Goal: Download file/media

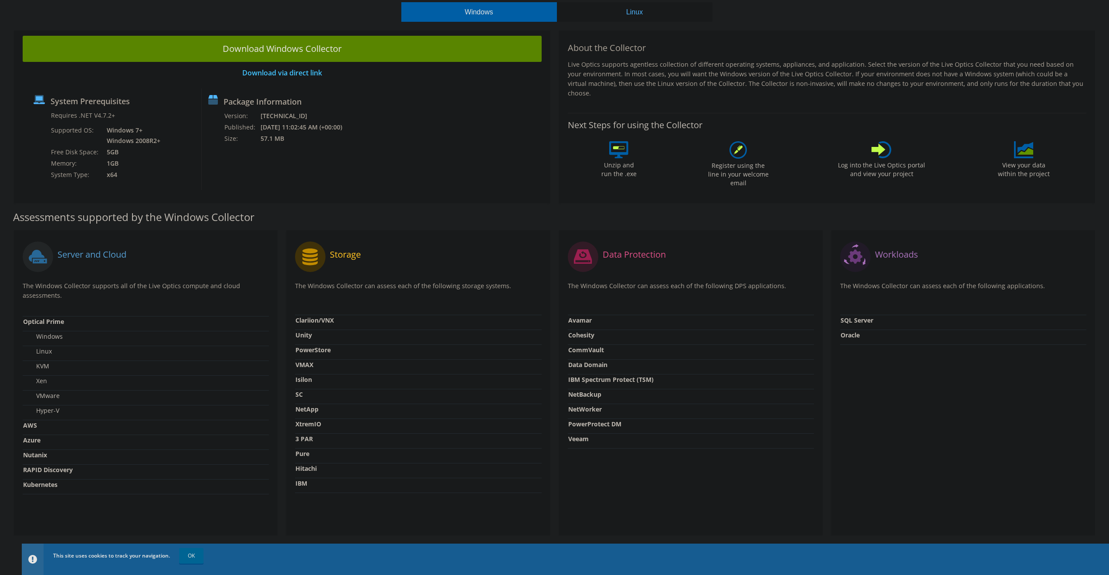
scroll to position [73, 0]
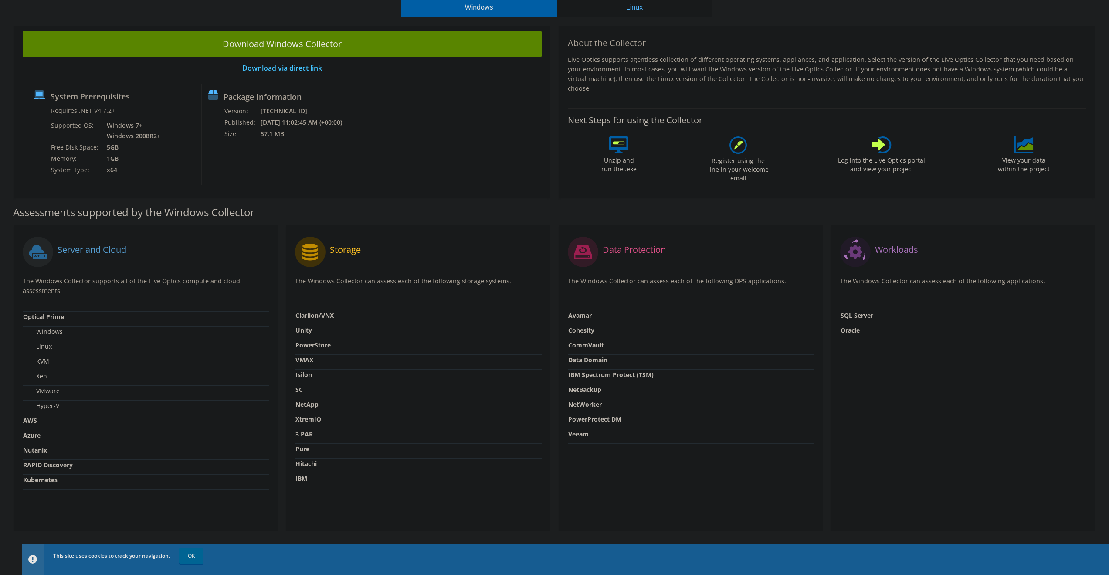
click at [278, 71] on link "Download via direct link" at bounding box center [282, 68] width 80 height 10
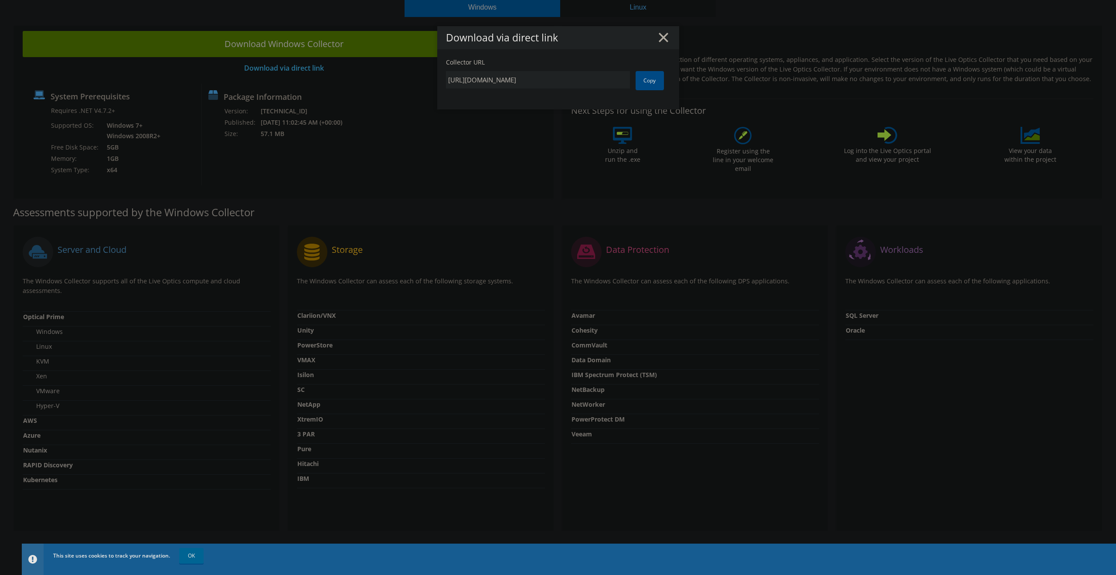
click at [645, 78] on link "Copy" at bounding box center [649, 80] width 28 height 19
click at [664, 38] on icon at bounding box center [664, 38] width 10 height 10
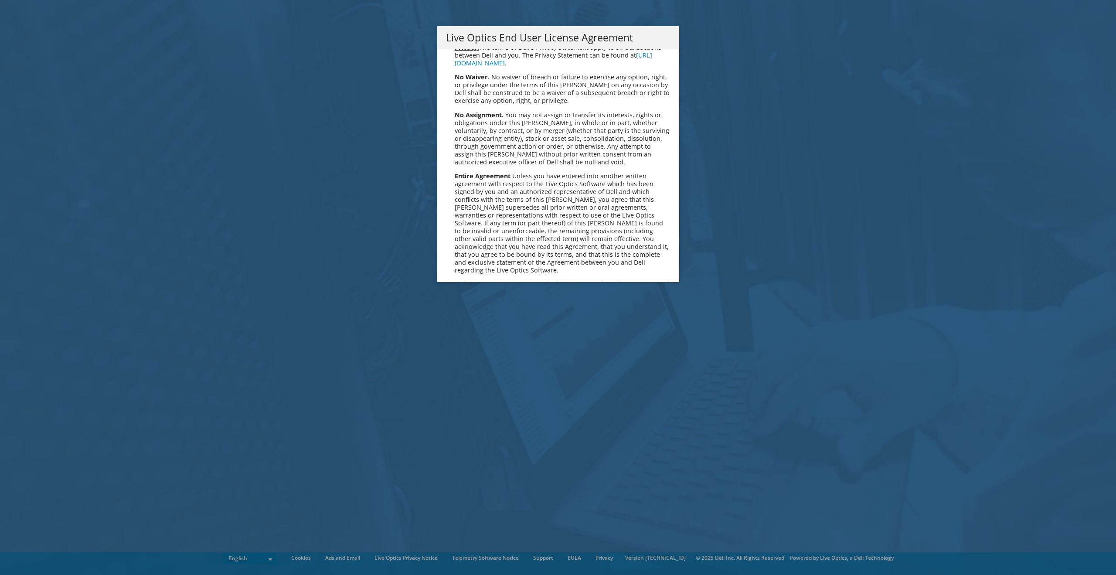
scroll to position [3296, 0]
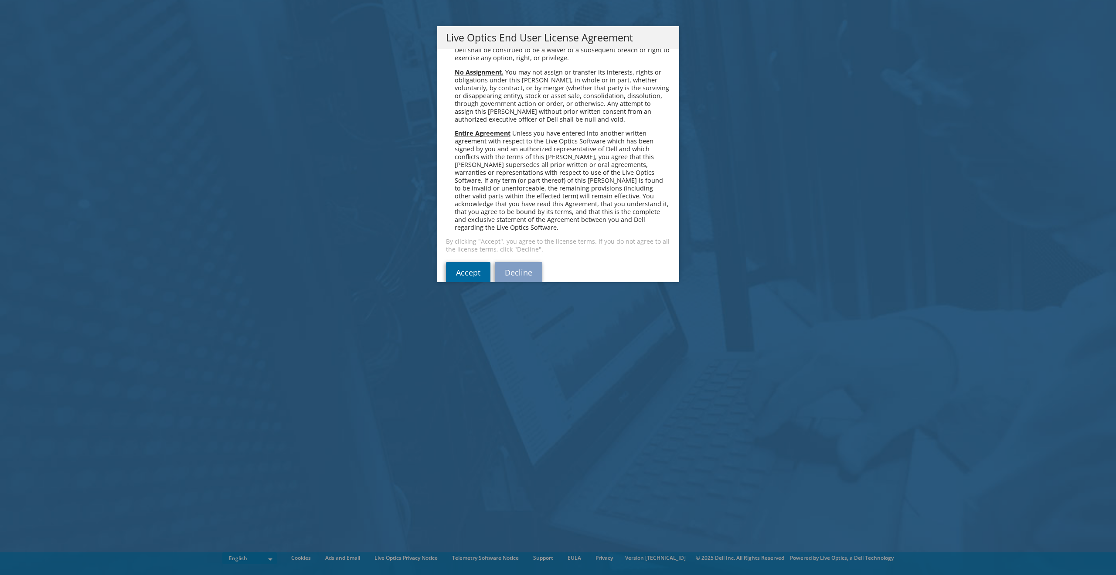
click at [461, 263] on link "Accept" at bounding box center [468, 272] width 44 height 21
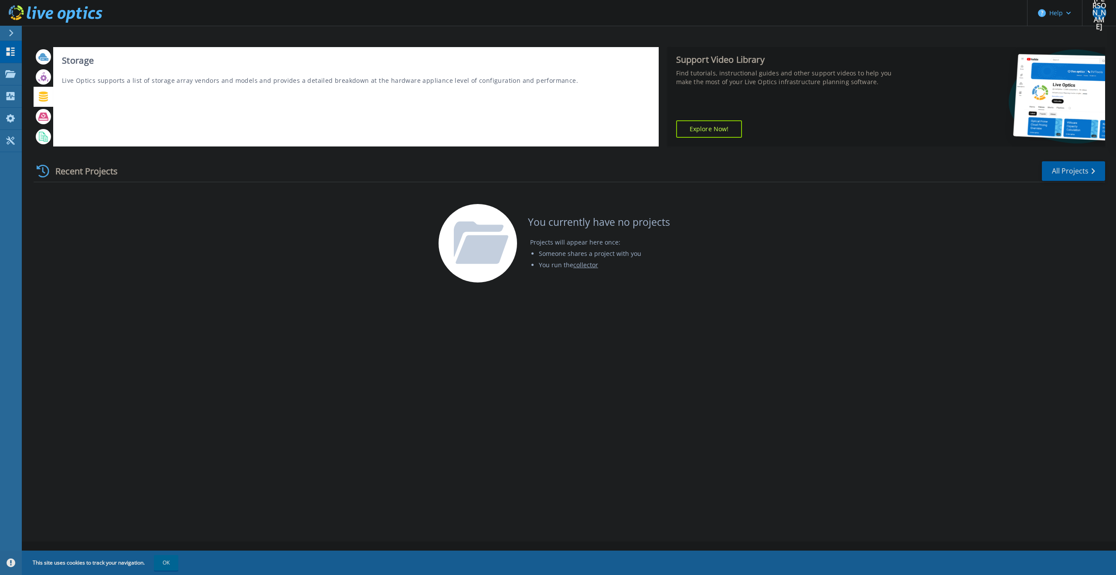
click at [42, 92] on icon at bounding box center [43, 97] width 10 height 10
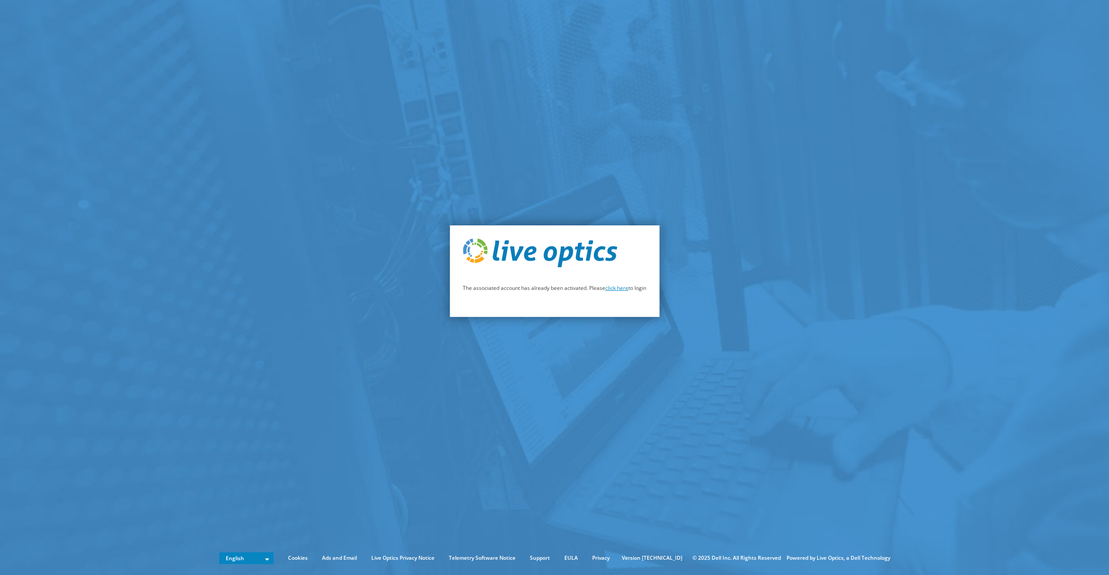
click at [614, 289] on link "click here" at bounding box center [616, 287] width 23 height 7
